Goal: Register for event/course

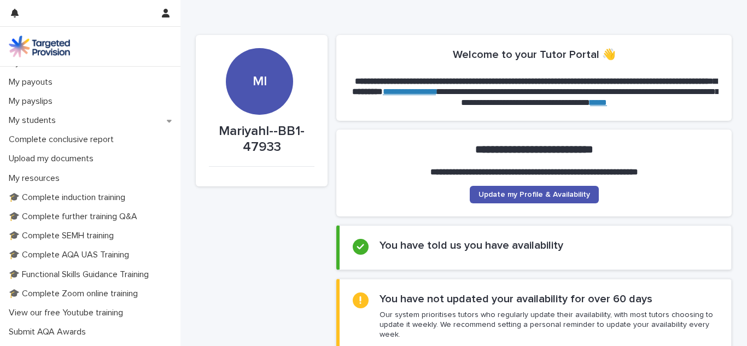
scroll to position [186, 0]
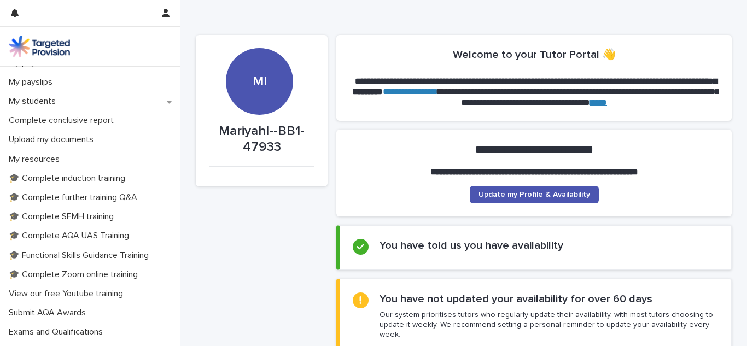
click at [66, 237] on p "🎓 Complete AQA UAS Training" at bounding box center [70, 236] width 133 height 10
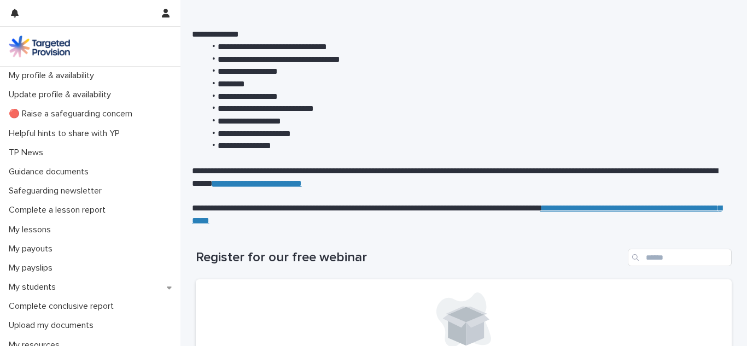
scroll to position [123, 0]
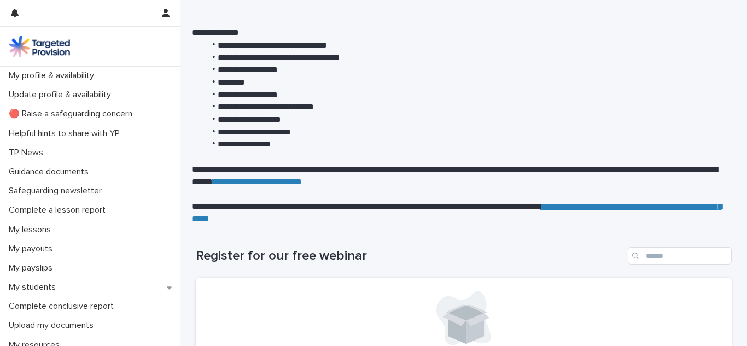
click at [226, 220] on link "**********" at bounding box center [457, 212] width 530 height 21
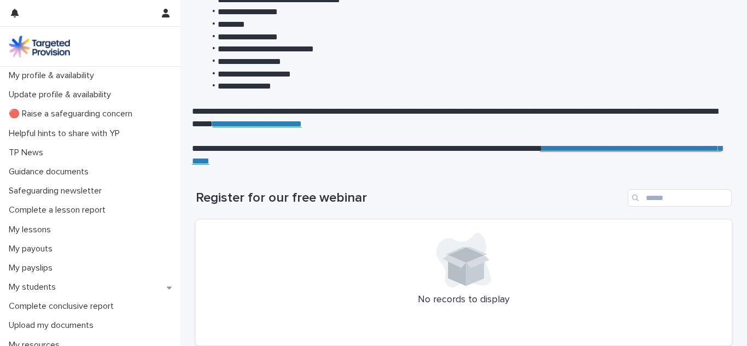
scroll to position [275, 0]
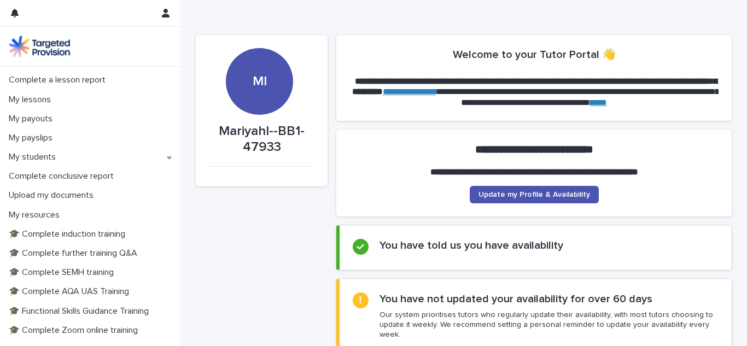
scroll to position [132, 0]
click at [32, 288] on p "🎓 Complete AQA UAS Training" at bounding box center [70, 290] width 133 height 10
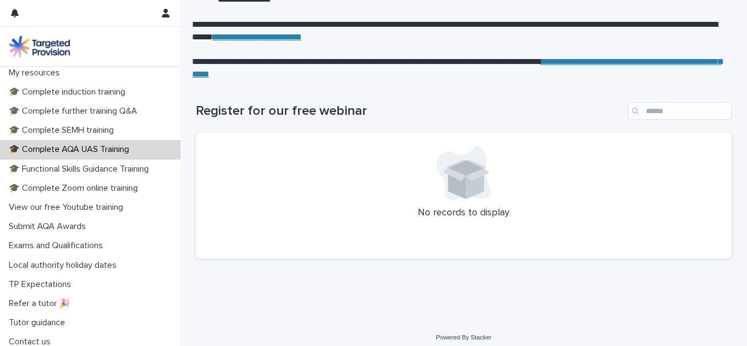
scroll to position [278, 0]
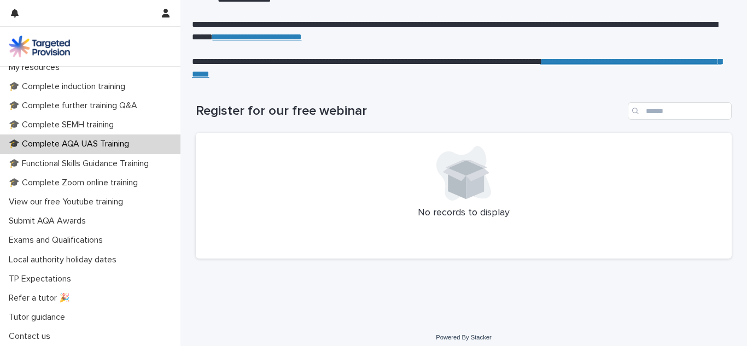
click at [14, 220] on p "Submit AQA Awards" at bounding box center [49, 221] width 90 height 10
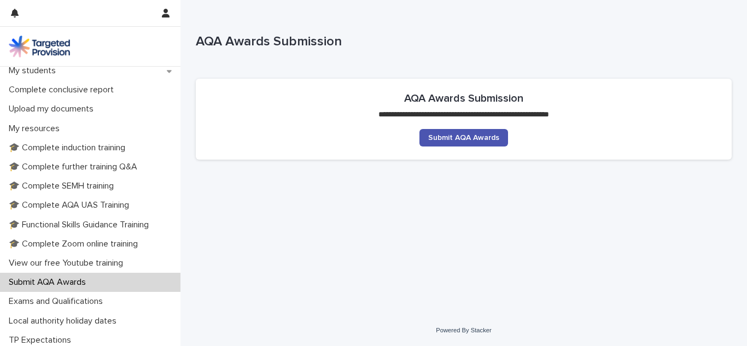
scroll to position [214, 0]
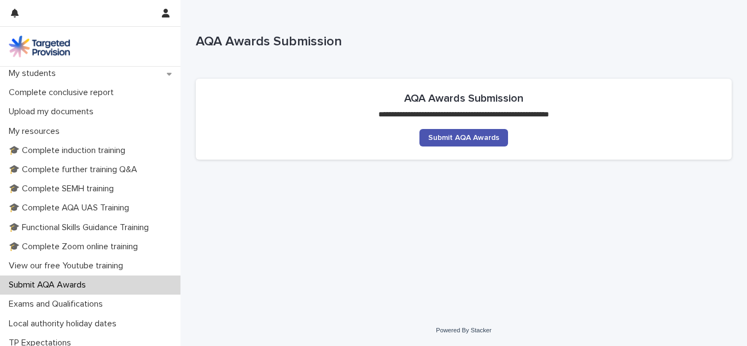
click at [37, 132] on p "My resources" at bounding box center [36, 131] width 64 height 10
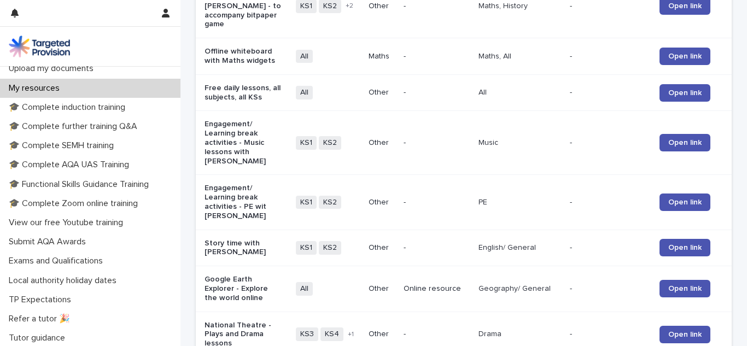
scroll to position [260, 0]
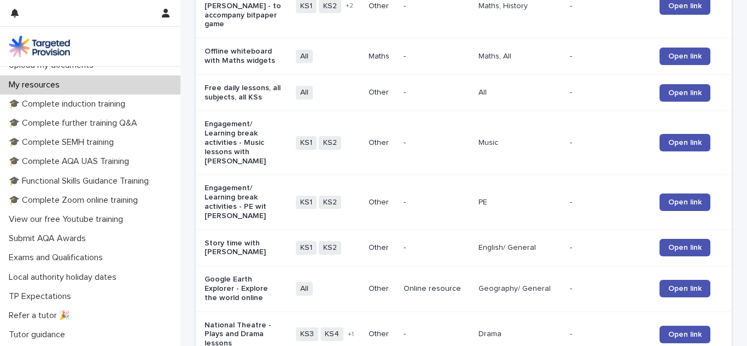
click at [43, 160] on p "🎓 Complete AQA UAS Training" at bounding box center [70, 161] width 133 height 10
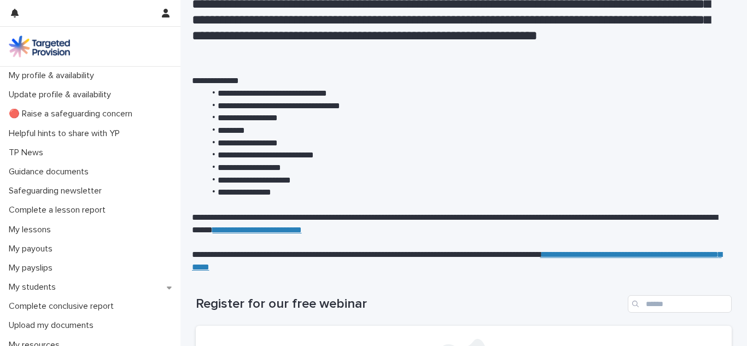
scroll to position [105, 0]
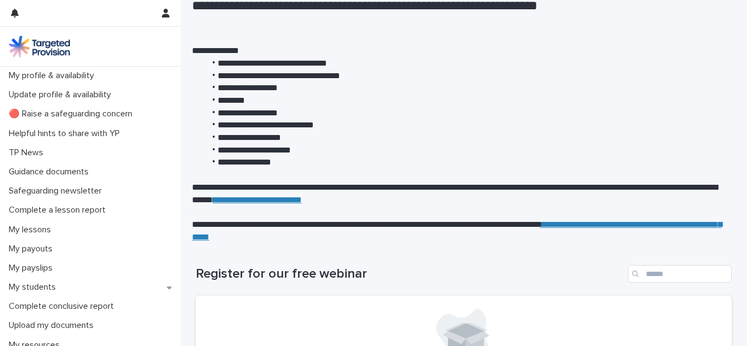
click at [215, 241] on link "**********" at bounding box center [457, 230] width 530 height 21
